Goal: Transaction & Acquisition: Book appointment/travel/reservation

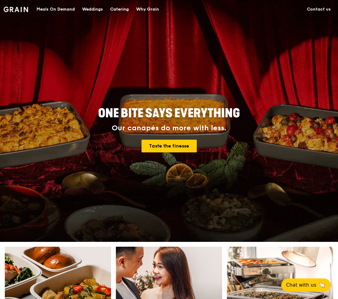
click at [128, 7] on div "Catering" at bounding box center [119, 9] width 19 height 18
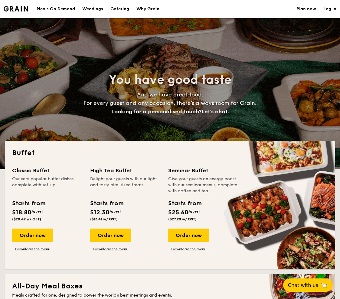
select select
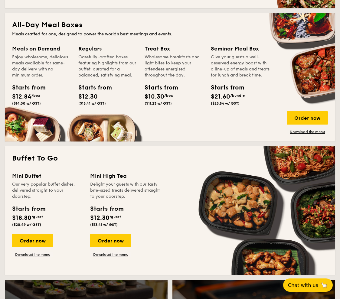
scroll to position [298, 0]
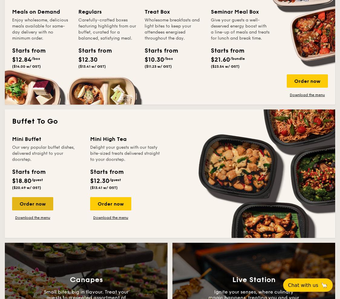
click at [43, 205] on div "Order now" at bounding box center [32, 203] width 41 height 13
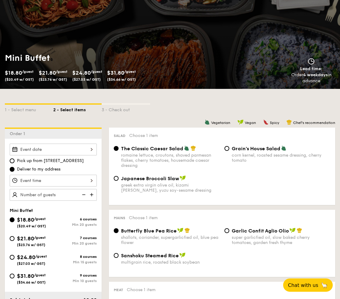
scroll to position [47, 0]
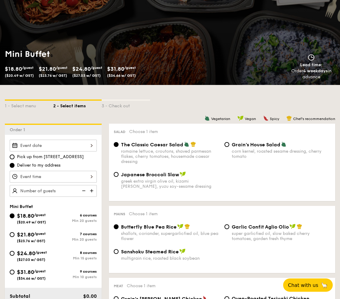
click at [40, 146] on div at bounding box center [53, 146] width 87 height 12
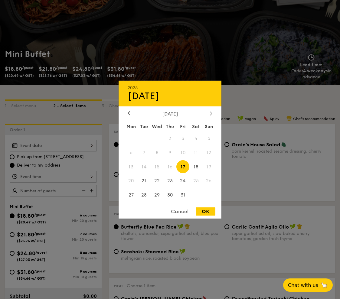
click at [211, 114] on icon at bounding box center [211, 114] width 2 height 4
click at [184, 195] on span "28" at bounding box center [182, 195] width 13 height 13
click at [204, 209] on div "OK" at bounding box center [206, 211] width 20 height 8
type input "Nov 28, 2025"
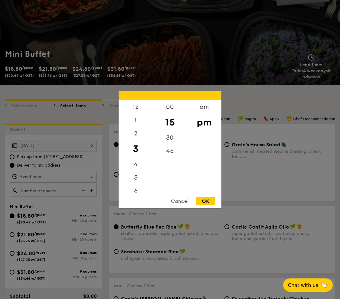
click at [58, 173] on div "12 1 2 3 4 5 6 7 8 9 10 11 00 15 30 45 am pm Cancel OK" at bounding box center [53, 177] width 87 height 12
click at [135, 177] on div "5" at bounding box center [135, 180] width 34 height 18
click at [168, 135] on div "30" at bounding box center [170, 140] width 34 height 18
click at [171, 109] on div "00" at bounding box center [170, 109] width 34 height 18
click at [207, 198] on div "OK" at bounding box center [206, 201] width 20 height 8
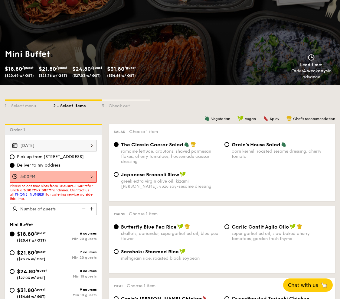
click at [66, 176] on div "5:00PM" at bounding box center [53, 177] width 87 height 12
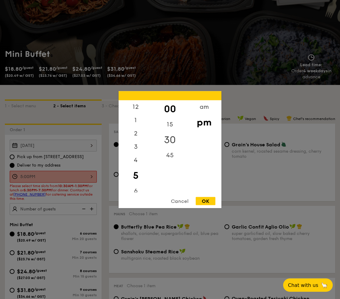
click at [176, 139] on div "30" at bounding box center [170, 140] width 34 height 18
click at [210, 198] on div "OK" at bounding box center [206, 201] width 20 height 8
type input "5:30PM"
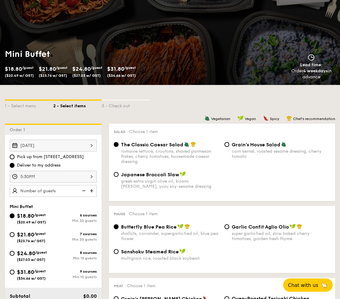
click at [92, 192] on img at bounding box center [92, 190] width 9 height 11
type input "20 guests"
click at [59, 252] on div "8 courses" at bounding box center [75, 253] width 44 height 4
click at [15, 252] on input "$24.80 /guest ($27.03 w/ GST) 8 courses Min 15 guests" at bounding box center [12, 253] width 5 height 5
radio input "true"
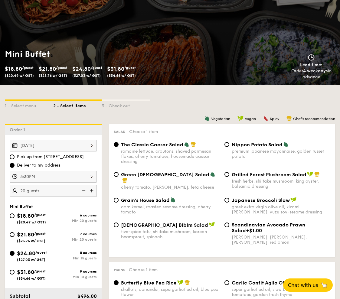
radio input "true"
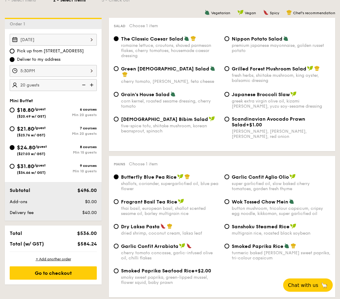
scroll to position [155, 0]
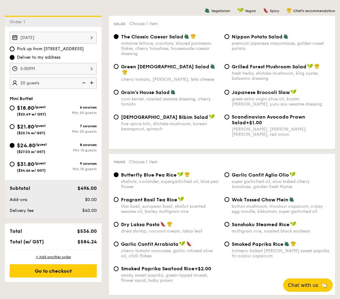
click at [85, 83] on img at bounding box center [83, 82] width 9 height 11
click at [92, 82] on img at bounding box center [92, 82] width 9 height 11
click at [83, 81] on img at bounding box center [83, 82] width 9 height 11
type input "15 guests"
click at [251, 70] on div "Grilled Forest Mushroom Salad fresh herbs, shiitake mushroom, king oyster, bals…" at bounding box center [280, 72] width 99 height 18
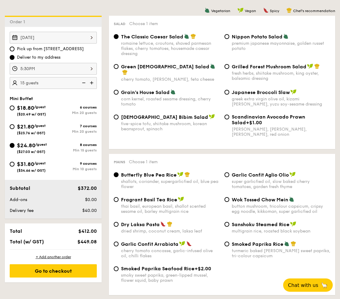
click at [229, 69] on input "Grilled Forest Mushroom Salad fresh herbs, shiitake mushroom, king oyster, bals…" at bounding box center [226, 66] width 5 height 5
radio input "true"
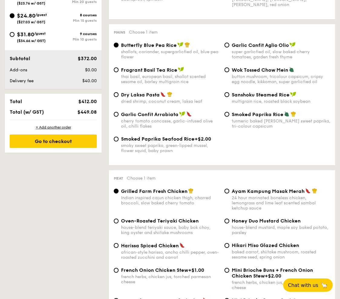
scroll to position [285, 0]
click at [263, 118] on div "turmeric baked rice, smokey sweet paprika, tri-colour capsicum" at bounding box center [280, 123] width 99 height 10
click at [229, 116] on input "Smoked Paprika Rice turmeric baked rice, smokey sweet paprika, tri-colour capsi…" at bounding box center [226, 114] width 5 height 5
radio input "true"
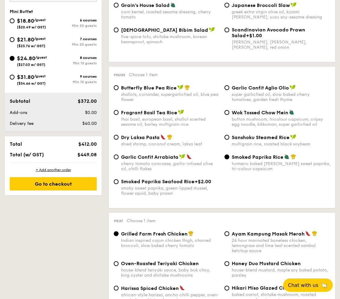
scroll to position [238, 0]
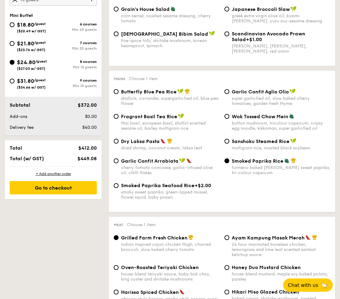
click at [155, 141] on span "Dry Laksa Pasta" at bounding box center [140, 141] width 39 height 6
click at [118, 141] on input "Dry Laksa Pasta dried shrimp, coconut cream, laksa leaf" at bounding box center [116, 141] width 5 height 5
radio input "true"
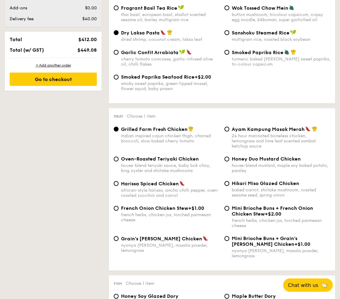
scroll to position [373, 0]
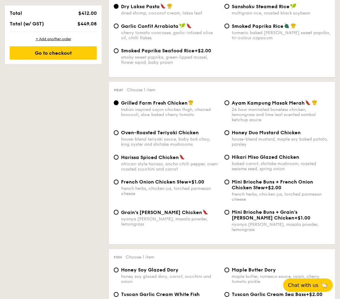
click at [247, 130] on span "Honey Duo Mustard Chicken" at bounding box center [265, 133] width 69 height 6
click at [229, 130] on input "Honey Duo Mustard Chicken house-blend mustard, maple soy baked potato, parsley" at bounding box center [226, 132] width 5 height 5
radio input "true"
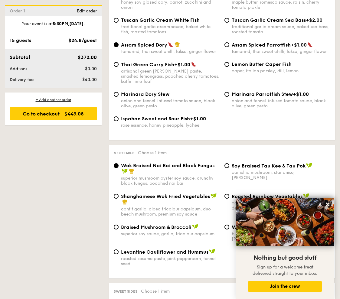
scroll to position [716, 0]
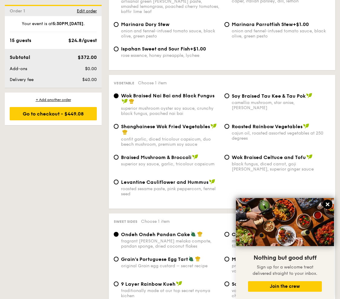
click at [328, 206] on icon at bounding box center [327, 204] width 4 height 4
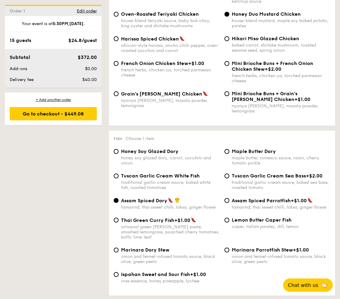
scroll to position [493, 0]
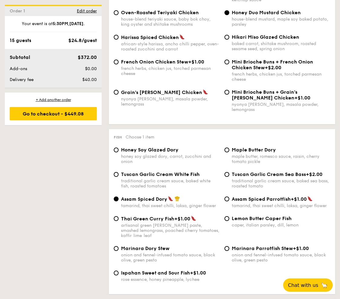
click at [271, 171] on span "Tuscan Garlic Cream Sea Bass" at bounding box center [268, 174] width 74 height 6
click at [229, 172] on input "Tuscan Garlic Cream Sea Bass +$2.00 traditional garlic cream sauce, baked sea b…" at bounding box center [226, 174] width 5 height 5
radio input "true"
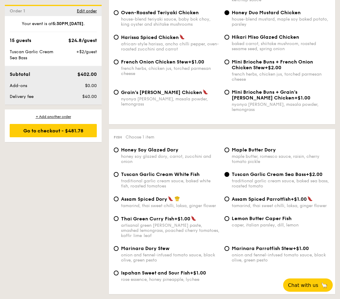
click at [173, 178] on div "traditional garlic cream sauce, baked white fish, roasted tomatoes" at bounding box center [170, 183] width 99 height 10
click at [118, 177] on input "Tuscan Garlic Cream White Fish traditional garlic cream sauce, baked white fish…" at bounding box center [116, 174] width 5 height 5
radio input "true"
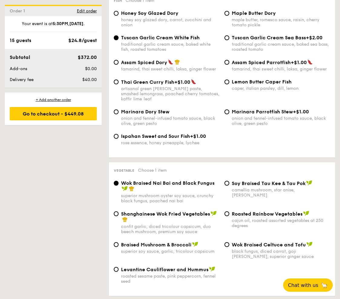
scroll to position [629, 0]
click at [186, 274] on div "roasted sesame paste, pink peppercorn, fennel seed" at bounding box center [170, 278] width 99 height 10
click at [118, 272] on input "Levantine Cauliflower and Hummus roasted sesame paste, pink peppercorn, fennel …" at bounding box center [116, 269] width 5 height 5
radio input "true"
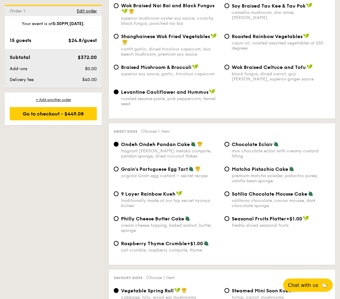
scroll to position [811, 0]
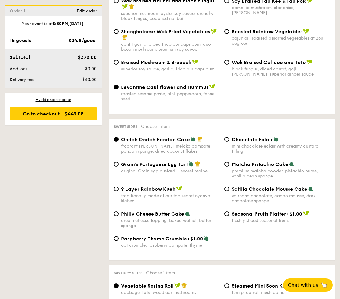
click at [244, 193] on div "valrhona chocolate, cacao mousse, dark chocolate sponge" at bounding box center [280, 198] width 99 height 10
click at [229, 188] on input "Satilia Chocolate Mousse Cake valrhona chocolate, cacao mousse, dark chocolate …" at bounding box center [226, 188] width 5 height 5
radio input "true"
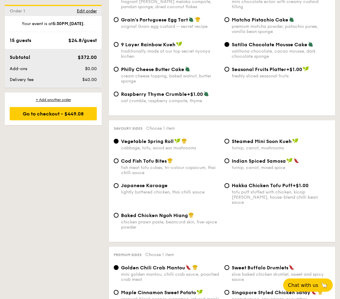
scroll to position [996, 0]
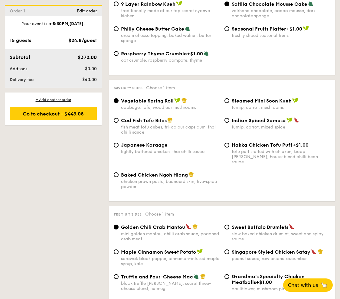
click at [157, 142] on span "Japanese Karaage" at bounding box center [144, 145] width 47 height 6
click at [118, 143] on input "Japanese Karaage lightly battered chicken, thai chilli sauce" at bounding box center [116, 145] width 5 height 5
radio input "true"
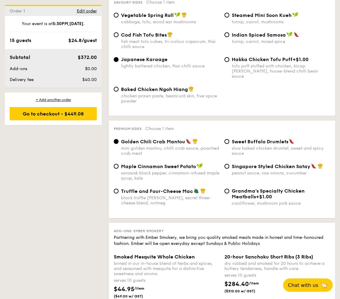
scroll to position [1100, 0]
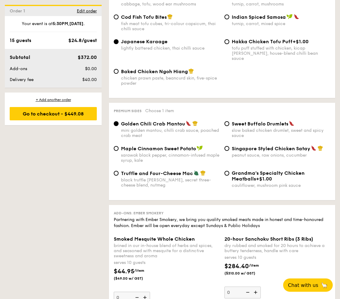
click at [175, 170] on span "Truffle and Four-Cheese Mac" at bounding box center [157, 173] width 72 height 6
click at [118, 171] on input "Truffle and Four-Cheese Mac black truffle pate, brie, secret three-cheese blend…" at bounding box center [116, 173] width 5 height 5
radio input "true"
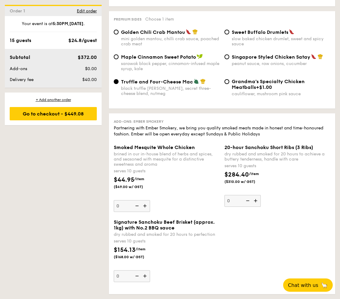
scroll to position [1196, 0]
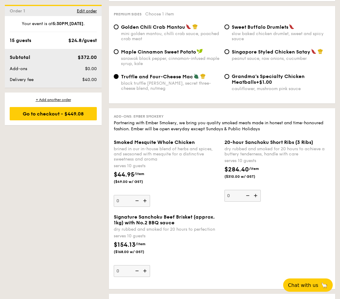
click at [144, 265] on img at bounding box center [145, 270] width 9 height 11
click at [144, 265] on input "0" at bounding box center [132, 271] width 36 height 12
type input "1"
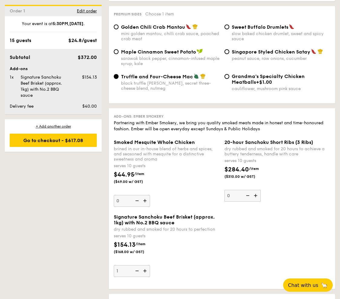
click at [183, 233] on div "serves 10 guests" at bounding box center [167, 236] width 106 height 6
click at [150, 265] on input "1" at bounding box center [132, 271] width 36 height 12
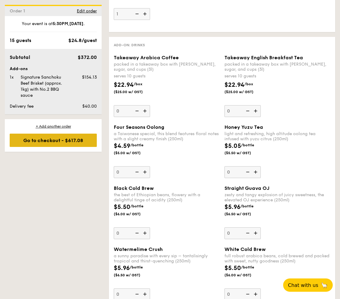
scroll to position [1453, 0]
